Goal: Task Accomplishment & Management: Manage account settings

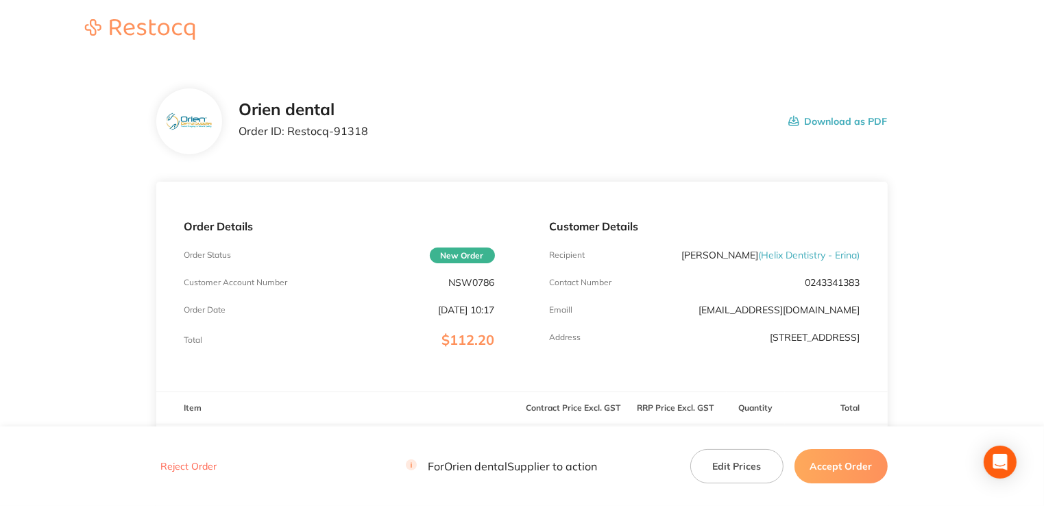
click at [483, 282] on p "NSW0786" at bounding box center [472, 282] width 46 height 11
copy p "NSW0786"
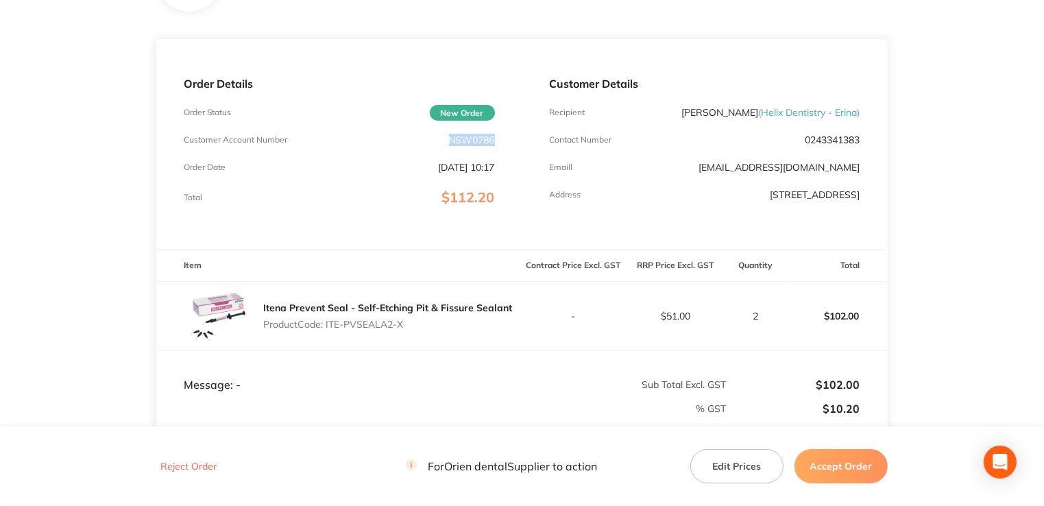
scroll to position [137, 0]
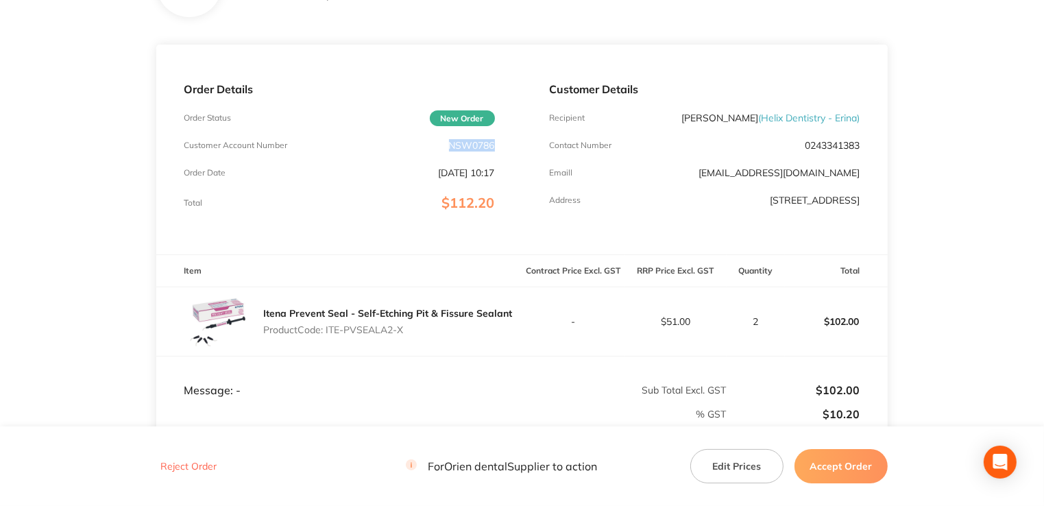
drag, startPoint x: 444, startPoint y: 336, endPoint x: 328, endPoint y: 330, distance: 116.7
click at [328, 330] on div "Itena Prevent Seal - Self-Etching Pit & Fissure Sealant Product Code: ITE-PVSEA…" at bounding box center [387, 321] width 249 height 38
drag, startPoint x: 328, startPoint y: 330, endPoint x: 339, endPoint y: 328, distance: 11.7
copy p "ITE-PVSEALA2-X"
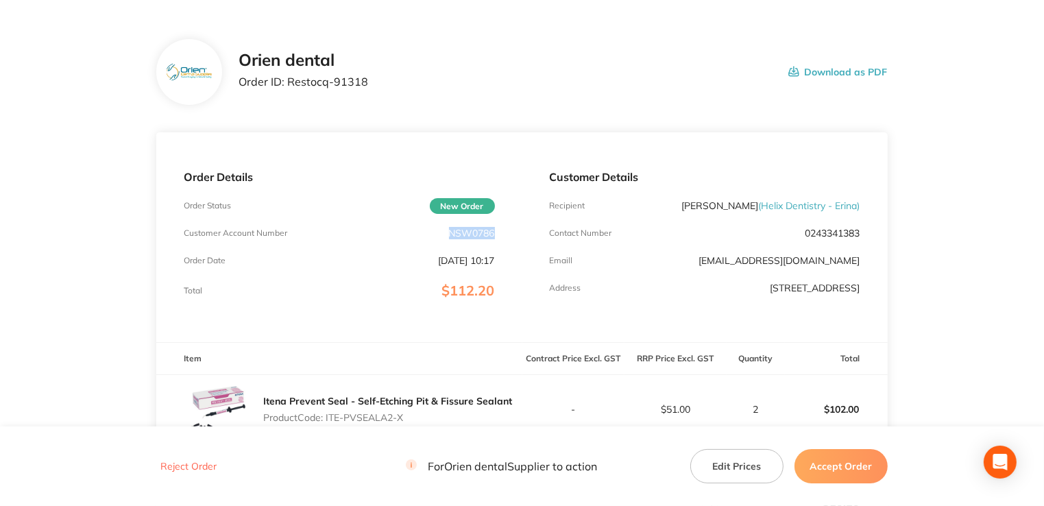
scroll to position [0, 0]
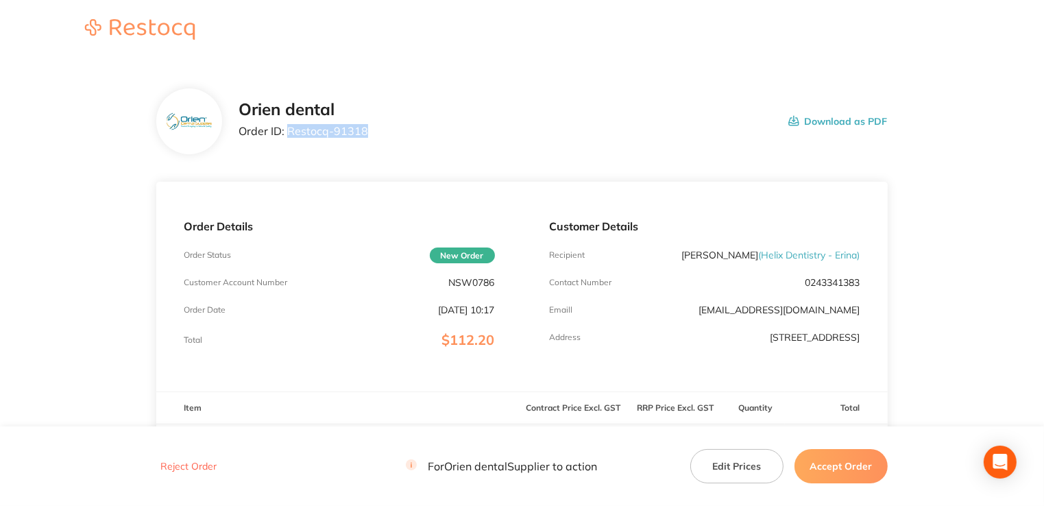
drag, startPoint x: 376, startPoint y: 133, endPoint x: 289, endPoint y: 133, distance: 87.1
click at [289, 133] on div "Orien dental Order ID: Restocq- 91318 Download as PDF" at bounding box center [563, 121] width 649 height 43
copy p "Restocq- 91318"
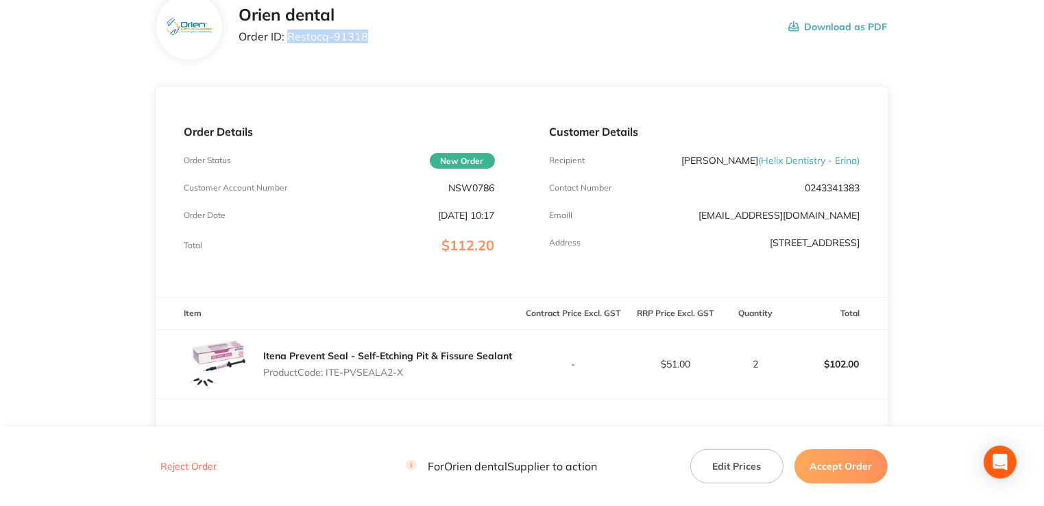
scroll to position [274, 0]
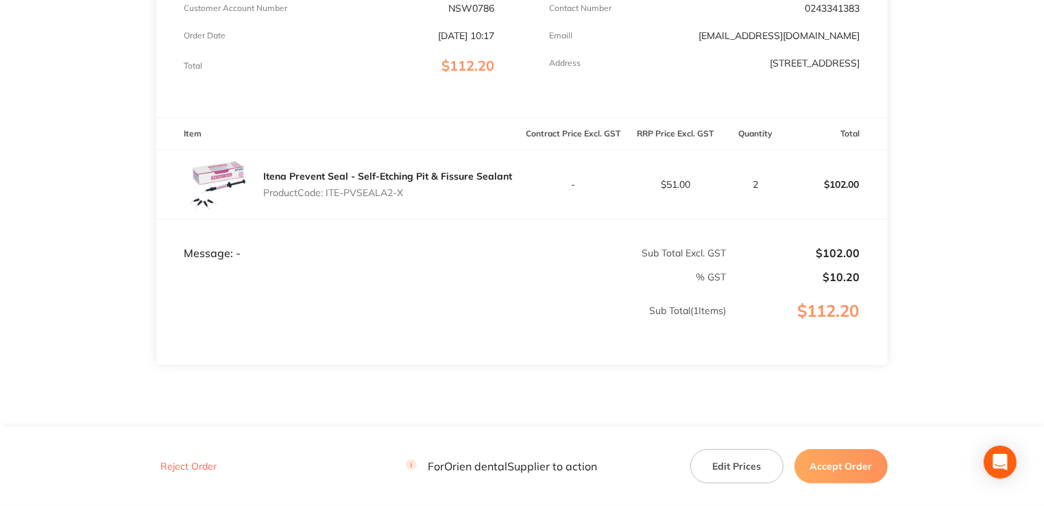
click at [837, 472] on button "Accept Order" at bounding box center [841, 466] width 93 height 34
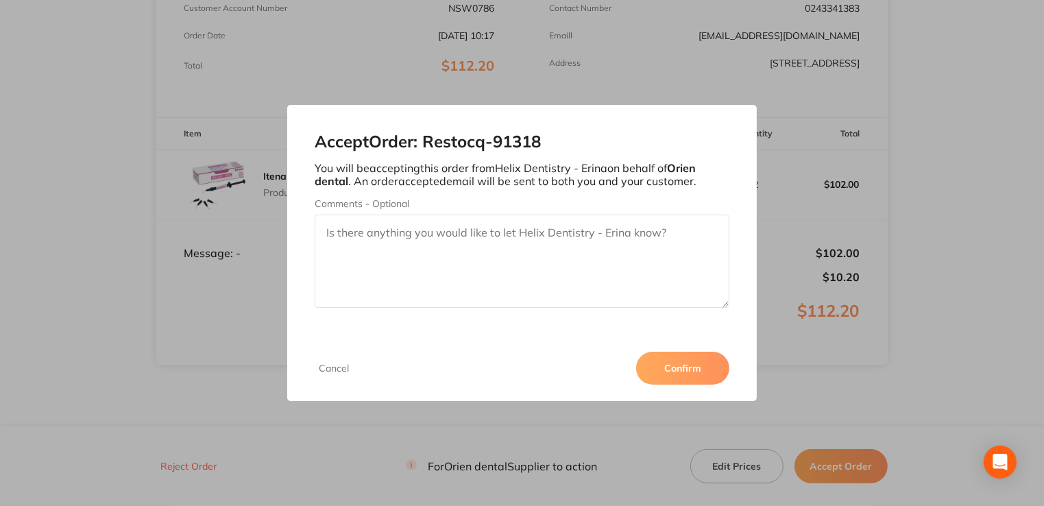
click at [705, 369] on button "Confirm" at bounding box center [682, 368] width 93 height 33
